Goal: Information Seeking & Learning: Stay updated

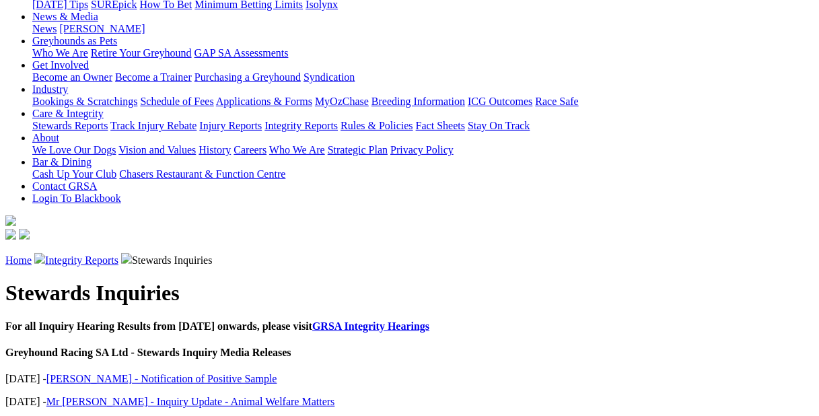
scroll to position [195, 0]
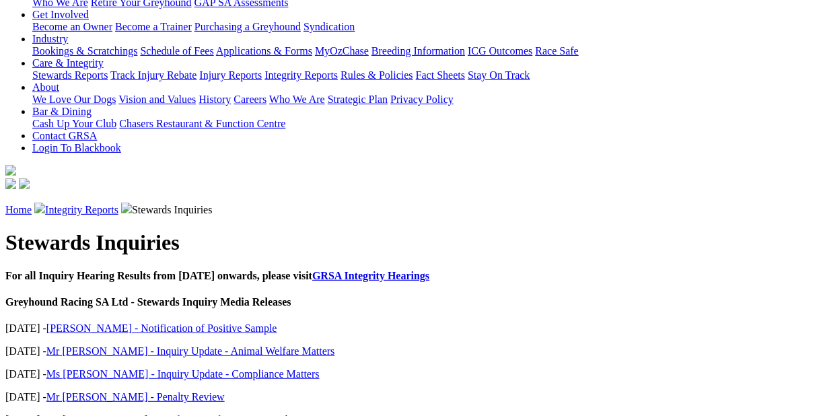
scroll to position [246, 0]
click at [210, 415] on link "Mr [PERSON_NAME] - Notification of Positive Sample" at bounding box center [169, 420] width 246 height 11
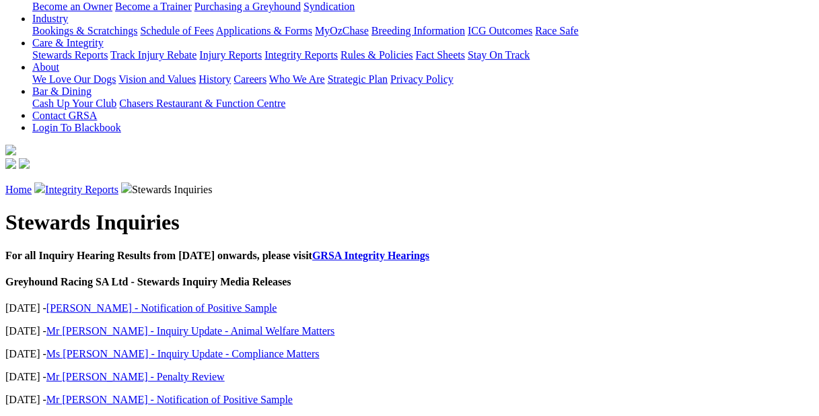
scroll to position [279, 0]
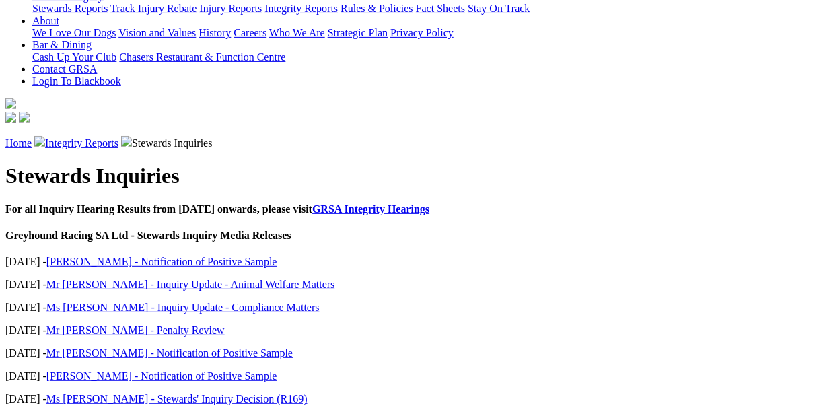
scroll to position [323, 0]
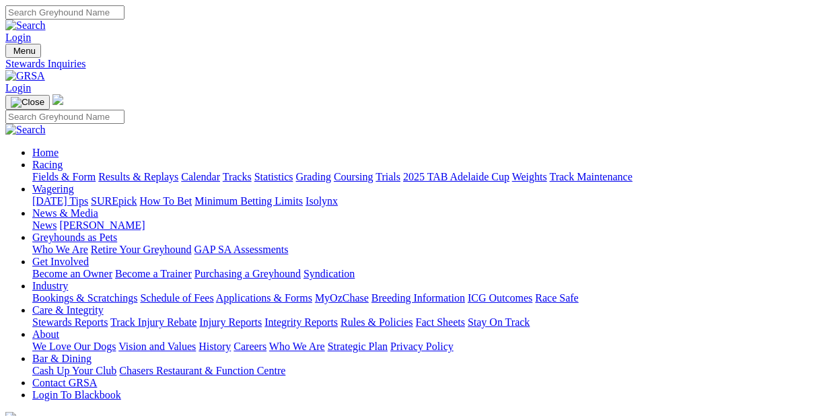
click at [63, 159] on link "Racing" at bounding box center [47, 164] width 30 height 11
